Goal: Check status: Check status

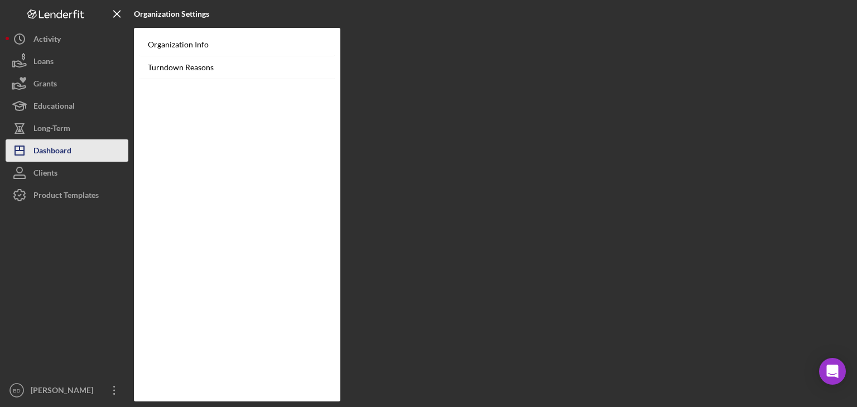
click at [62, 141] on div "Dashboard" at bounding box center [52, 151] width 38 height 25
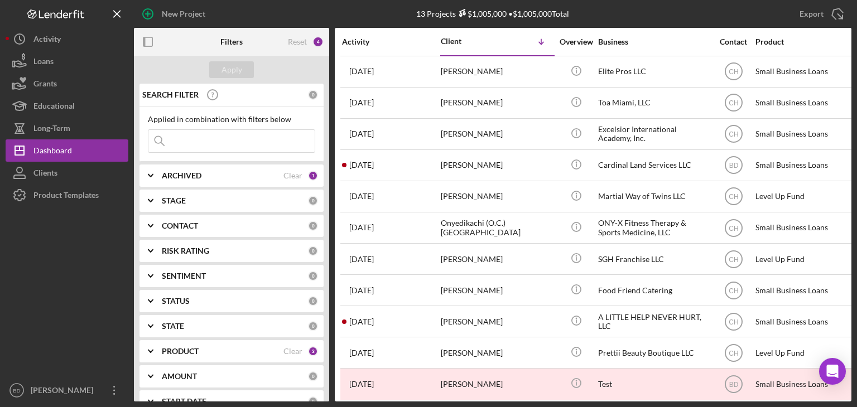
click at [174, 345] on div "PRODUCT Clear 3" at bounding box center [240, 351] width 156 height 22
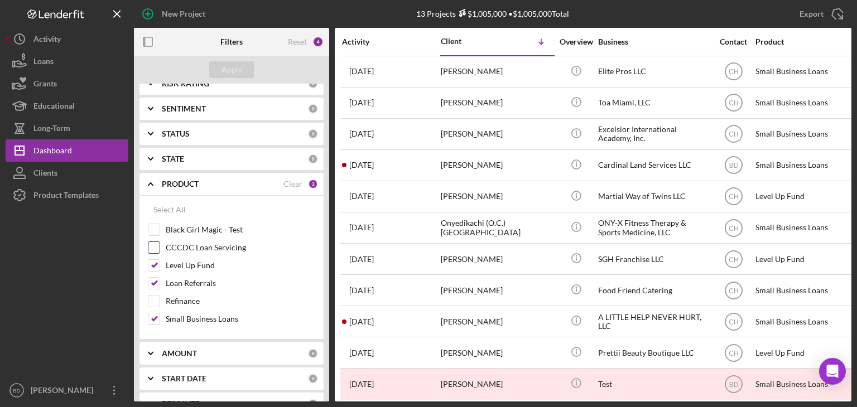
click at [151, 247] on input "CCCDC Loan Servicing" at bounding box center [153, 247] width 11 height 11
checkbox input "true"
click at [225, 61] on div "Apply" at bounding box center [231, 70] width 195 height 28
click at [225, 70] on div "Apply" at bounding box center [231, 69] width 21 height 17
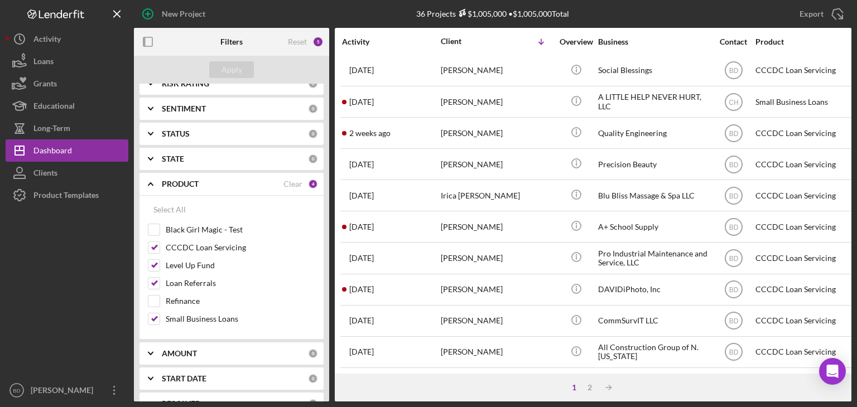
scroll to position [479, 0]
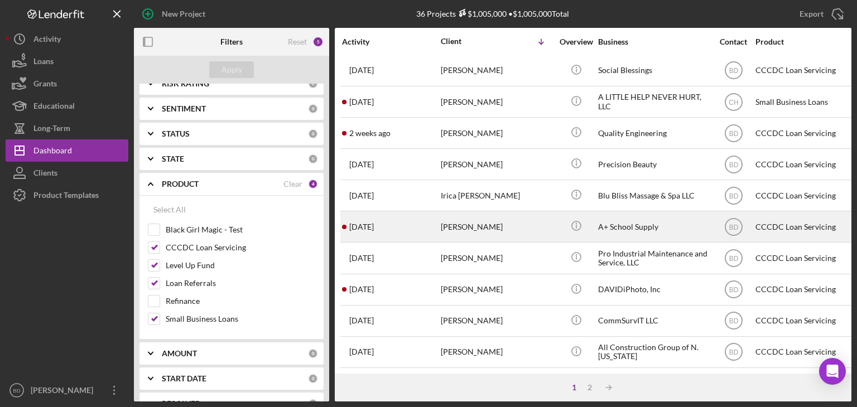
click at [502, 212] on div "[PERSON_NAME]" at bounding box center [497, 227] width 112 height 30
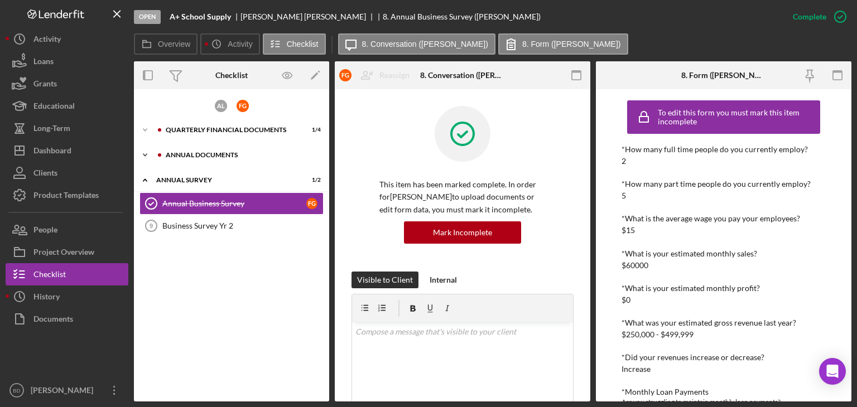
click at [201, 152] on div "Annual Documents" at bounding box center [240, 155] width 149 height 7
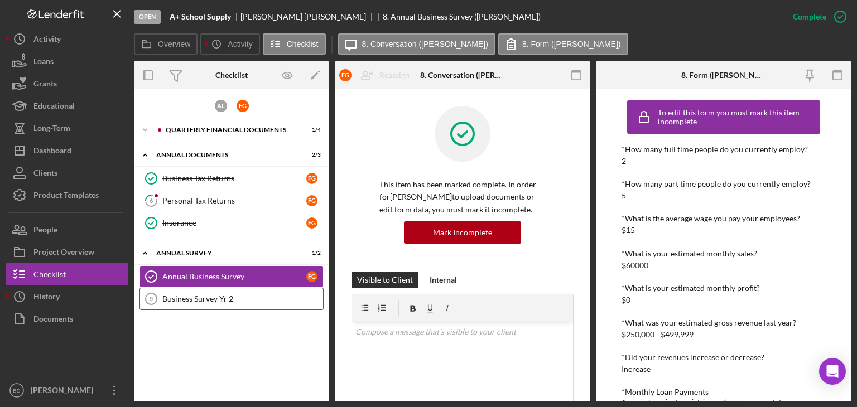
click at [194, 289] on link "Business Survey Yr 2 9 Business Survey Yr 2" at bounding box center [231, 299] width 184 height 22
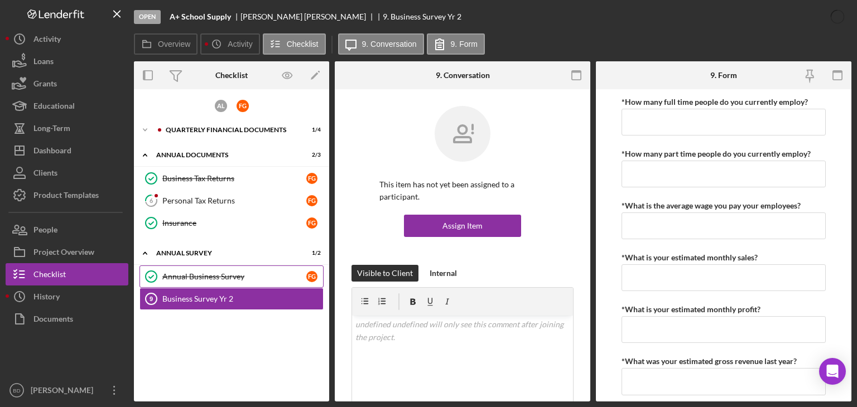
click at [196, 272] on div "Annual Business Survey" at bounding box center [234, 276] width 144 height 9
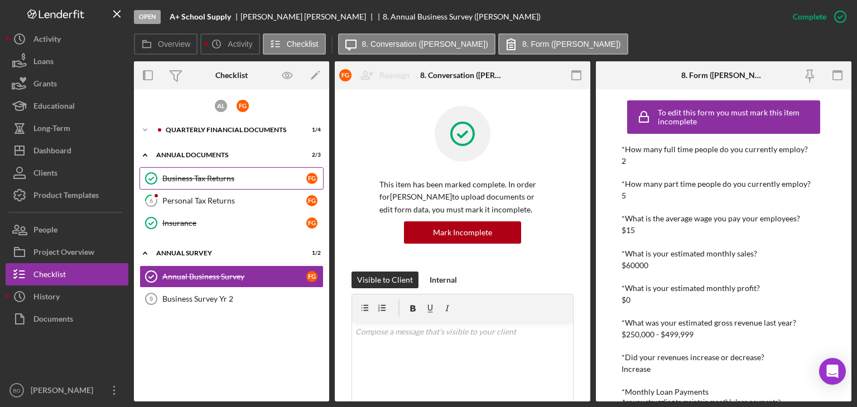
click at [203, 181] on div "Business Tax Returns" at bounding box center [234, 178] width 144 height 9
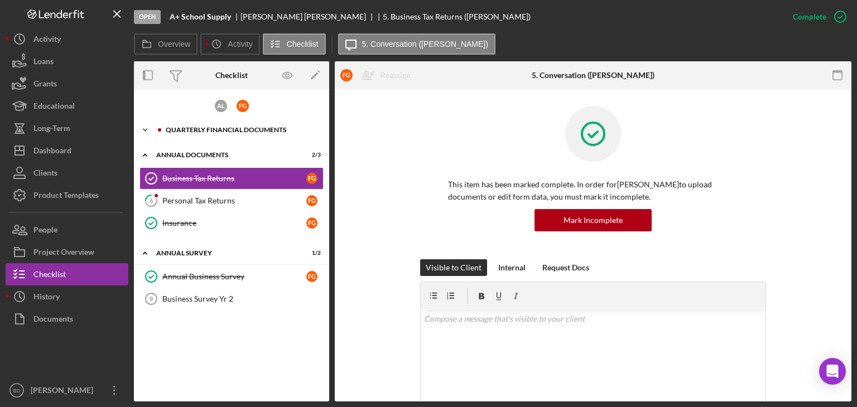
click at [230, 131] on div "Quarterly Financial Documents" at bounding box center [240, 130] width 149 height 7
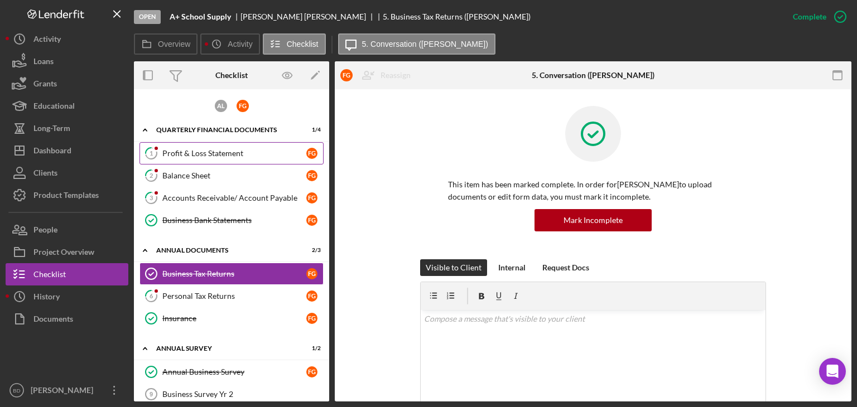
click at [219, 156] on div "Profit & Loss Statement" at bounding box center [234, 153] width 144 height 9
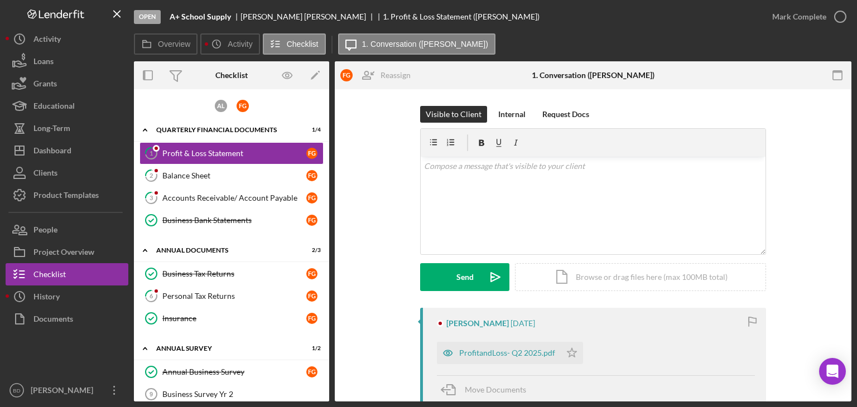
scroll to position [112, 0]
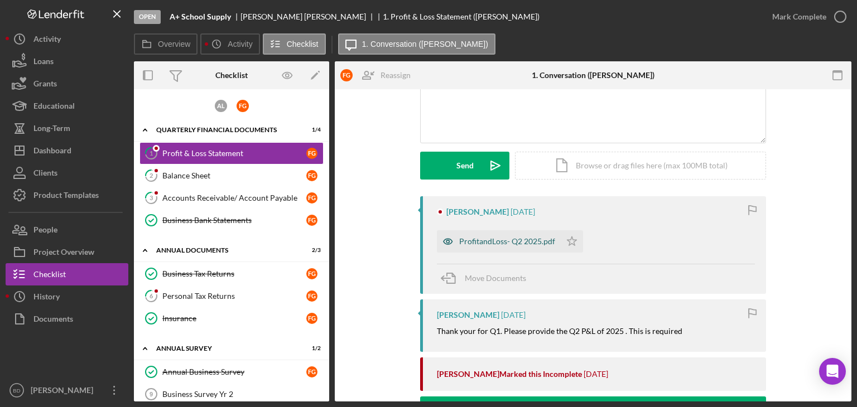
click at [446, 245] on icon "button" at bounding box center [448, 241] width 22 height 22
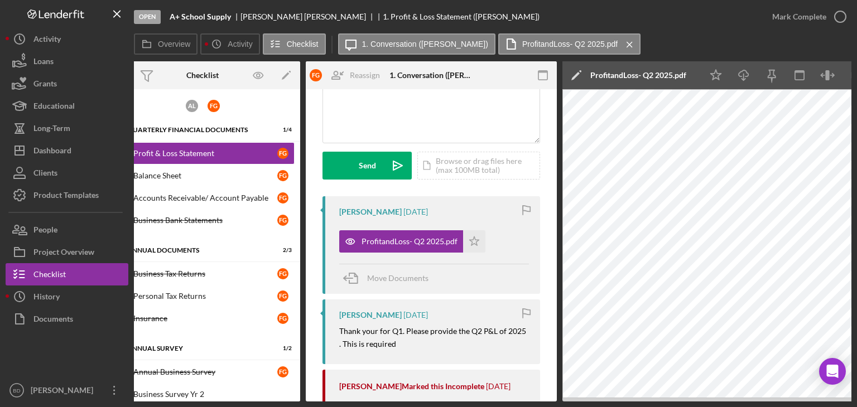
scroll to position [0, 0]
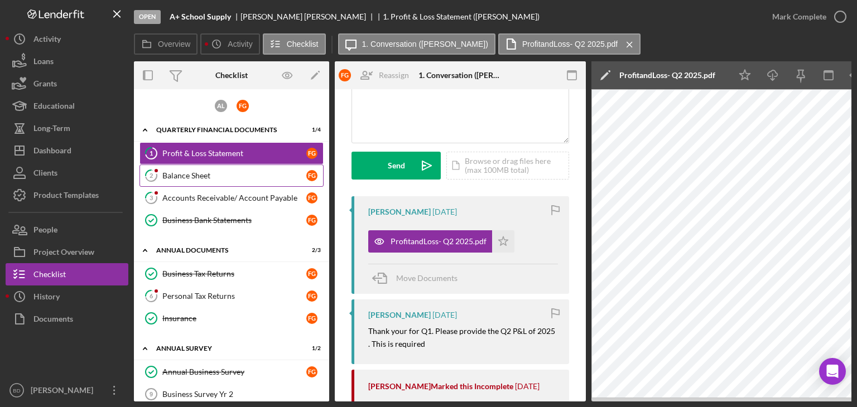
click at [239, 177] on div "Balance Sheet" at bounding box center [234, 175] width 144 height 9
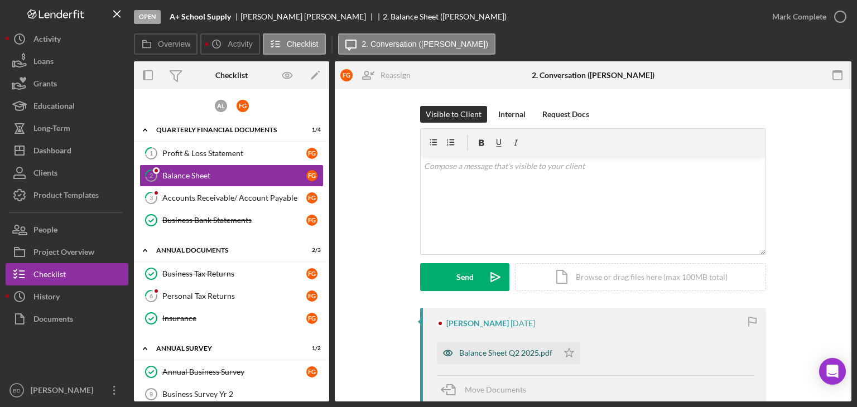
click at [446, 348] on icon "button" at bounding box center [448, 353] width 22 height 22
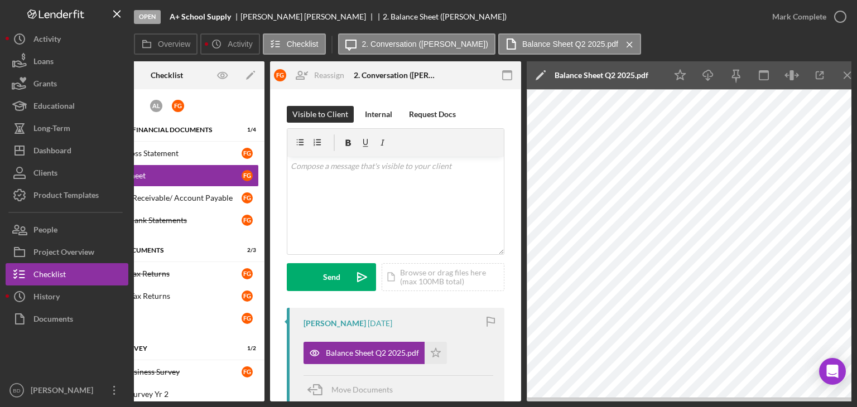
scroll to position [0, 74]
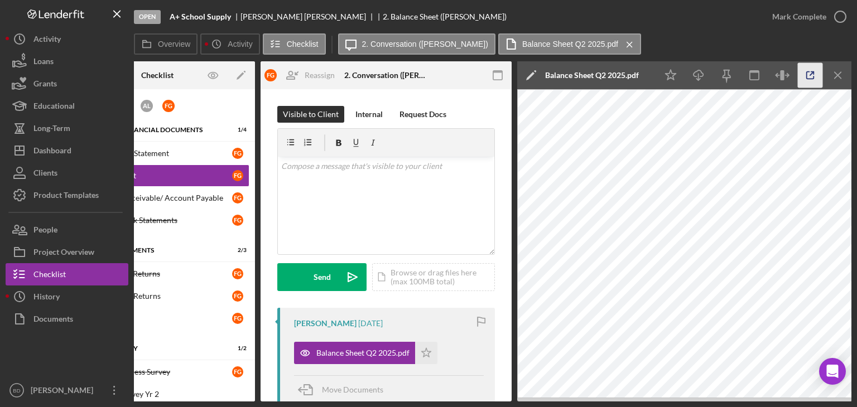
click at [817, 77] on icon "button" at bounding box center [810, 75] width 25 height 25
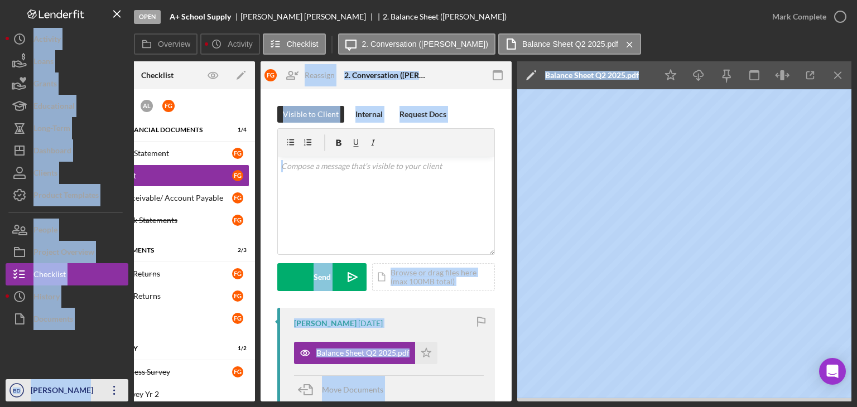
drag, startPoint x: 227, startPoint y: 402, endPoint x: 109, endPoint y: 395, distance: 117.9
click at [109, 395] on div "Open A+ School Supply [PERSON_NAME] 2. Balance Sheet ([PERSON_NAME]) Mark Compl…" at bounding box center [428, 203] width 857 height 407
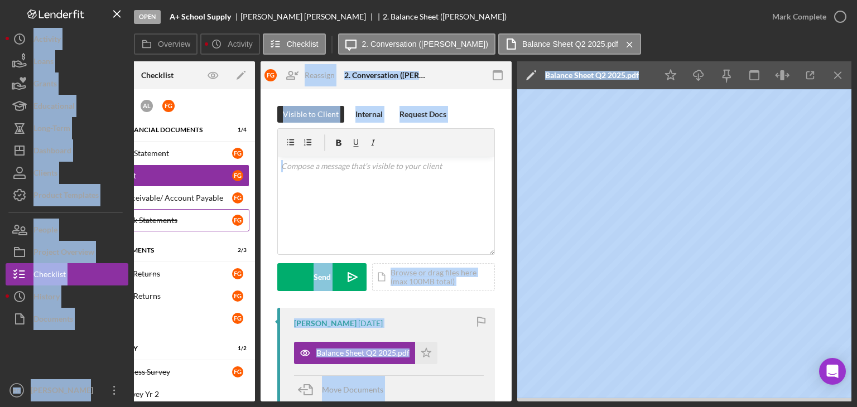
click at [197, 218] on div "Business Bank Statements" at bounding box center [160, 220] width 144 height 9
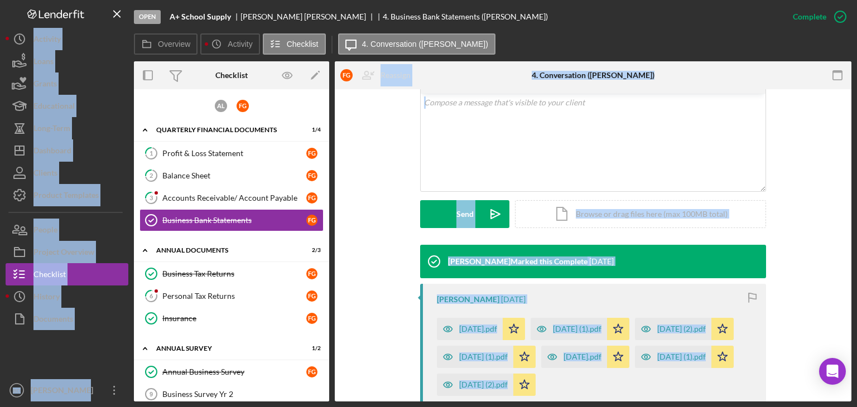
scroll to position [223, 0]
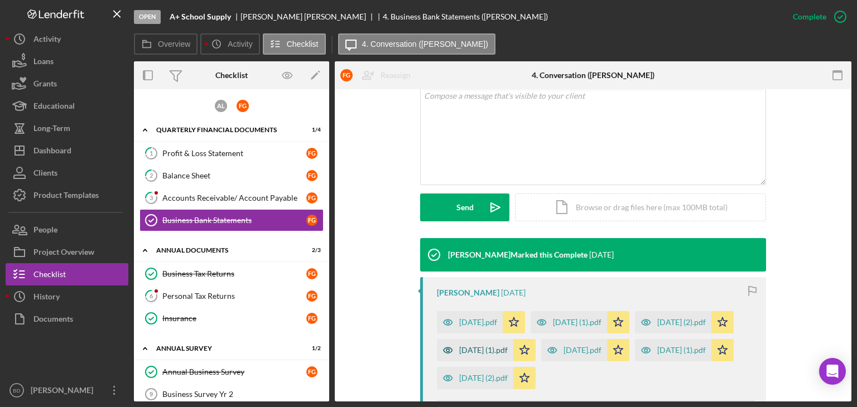
click at [459, 349] on icon "button" at bounding box center [448, 350] width 22 height 22
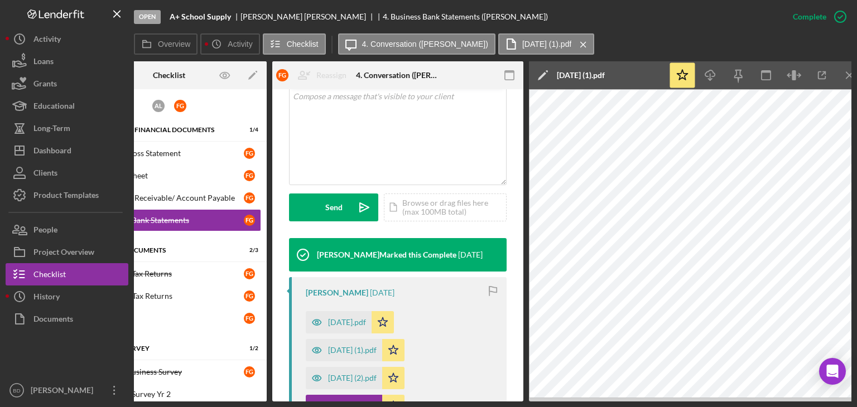
scroll to position [0, 74]
